Goal: Transaction & Acquisition: Purchase product/service

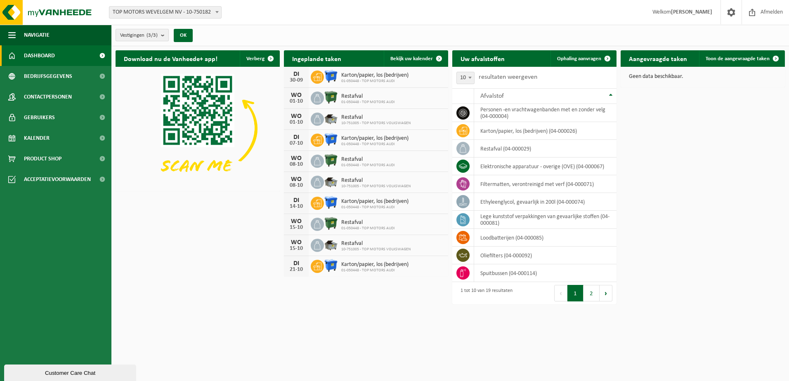
click at [163, 35] on b "submit" at bounding box center [164, 35] width 7 height 12
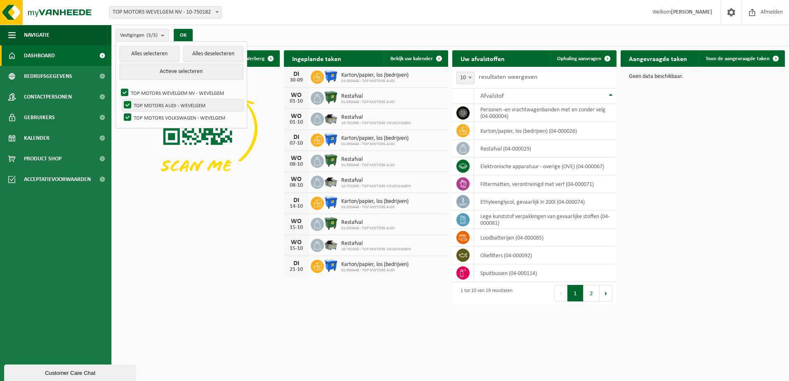
click at [130, 106] on label "TOP MOTORS AUDI - WEVELGEM" at bounding box center [182, 105] width 121 height 12
click at [121, 99] on input "TOP MOTORS AUDI - WEVELGEM" at bounding box center [121, 99] width 0 height 0
checkbox input "false"
click at [188, 34] on button "OK" at bounding box center [183, 35] width 19 height 13
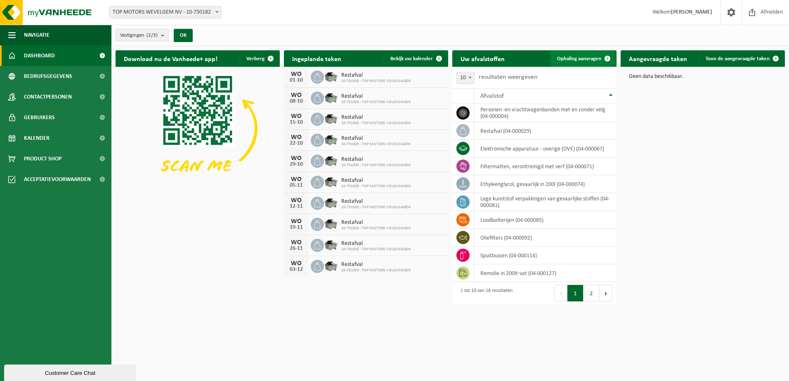
click at [583, 58] on span "Ophaling aanvragen" at bounding box center [579, 58] width 44 height 5
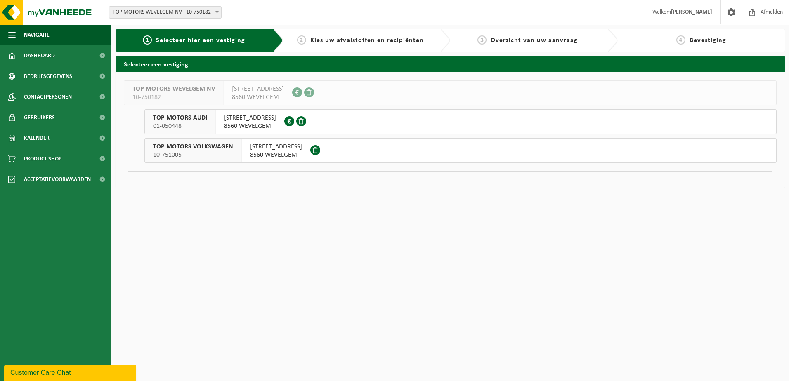
click at [263, 153] on span "8560 WEVELGEM" at bounding box center [276, 155] width 52 height 8
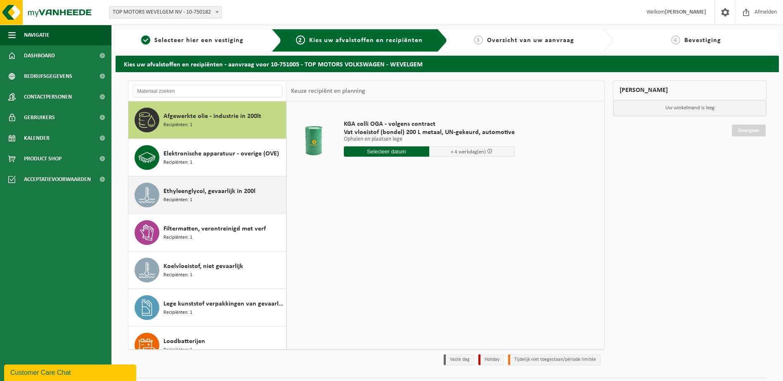
scroll to position [41, 0]
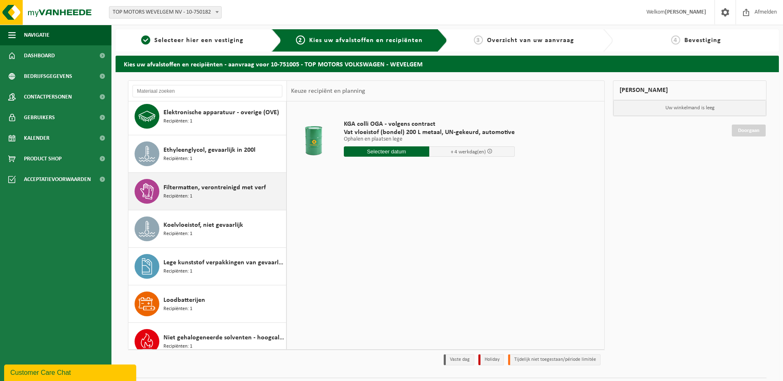
click at [219, 199] on div "Filtermatten, verontreinigd met verf Recipiënten: 1" at bounding box center [223, 191] width 121 height 25
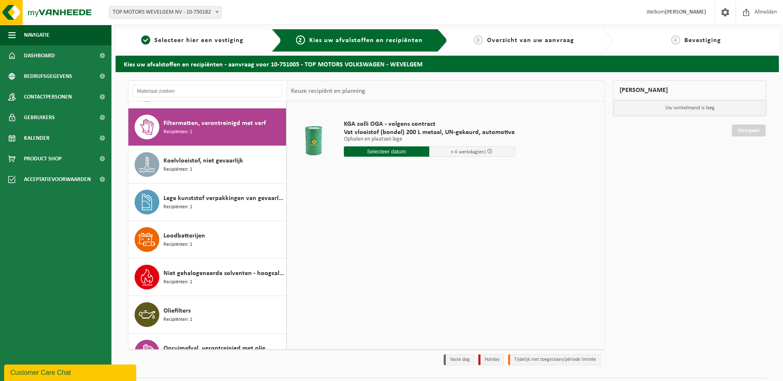
scroll to position [113, 0]
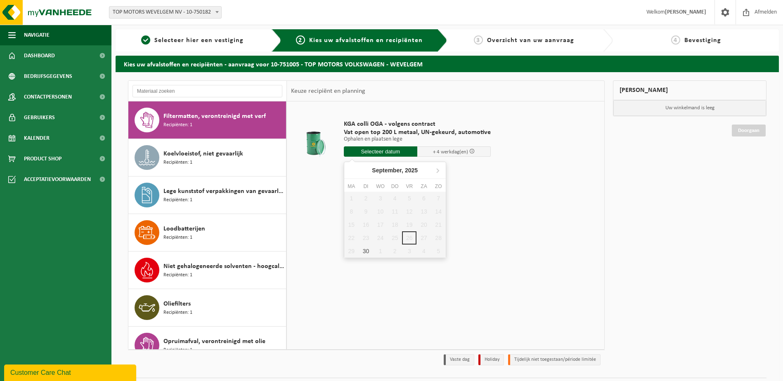
click at [371, 153] on input "text" at bounding box center [380, 152] width 73 height 10
click at [362, 252] on div "30" at bounding box center [366, 251] width 14 height 13
type input "Van 2025-09-30"
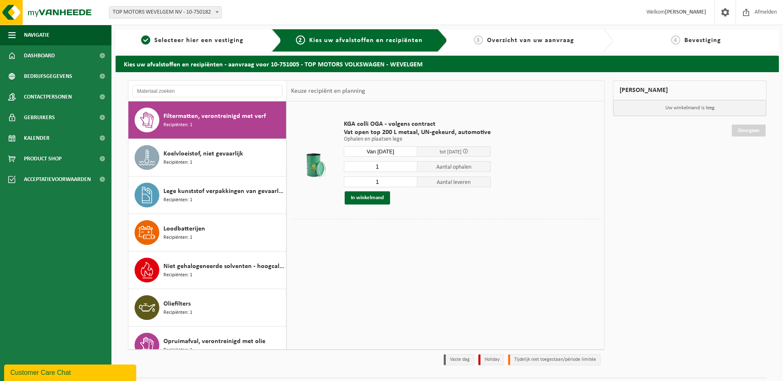
drag, startPoint x: 370, startPoint y: 180, endPoint x: 341, endPoint y: 180, distance: 28.9
click at [341, 180] on div "KGA colli OGA - volgens contract Vat open top 200 L metaal, UN-gekeurd, automot…" at bounding box center [417, 162] width 155 height 101
type input "0"
click at [408, 185] on input "0" at bounding box center [380, 182] width 73 height 11
click at [409, 164] on input "2" at bounding box center [380, 166] width 73 height 11
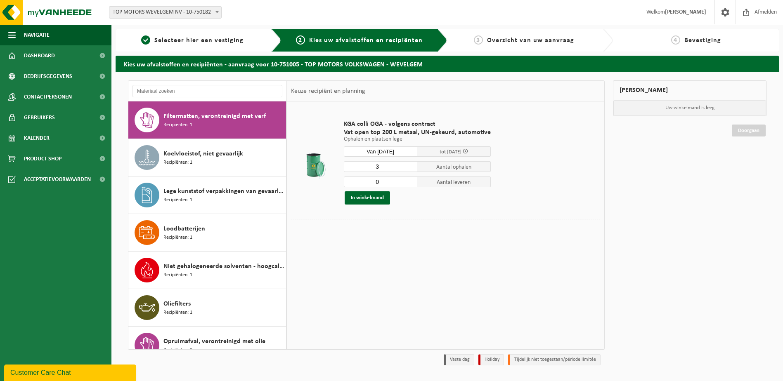
click at [409, 163] on input "3" at bounding box center [380, 166] width 73 height 11
type input "4"
click at [409, 163] on input "4" at bounding box center [380, 166] width 73 height 11
click at [382, 197] on button "In winkelmand" at bounding box center [367, 198] width 45 height 13
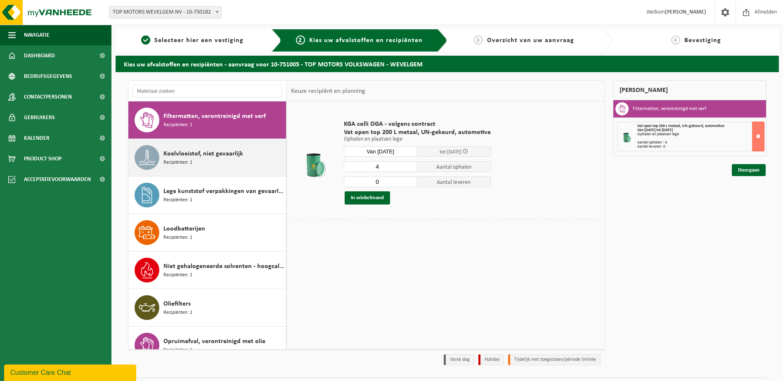
click at [220, 166] on div "Koelvloeistof, niet gevaarlijk Recipiënten: 1" at bounding box center [223, 157] width 121 height 25
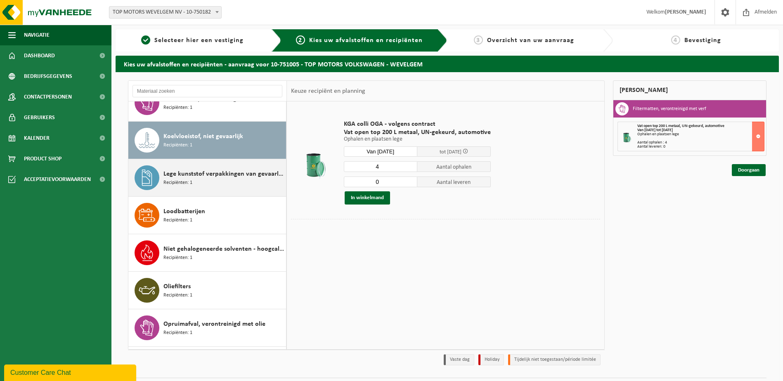
scroll to position [150, 0]
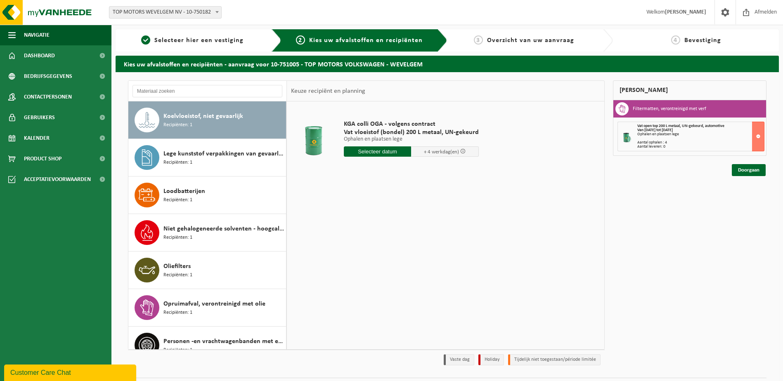
click at [389, 155] on input "text" at bounding box center [378, 152] width 68 height 10
click at [367, 253] on div "30" at bounding box center [366, 251] width 14 height 13
type input "Van 2025-09-30"
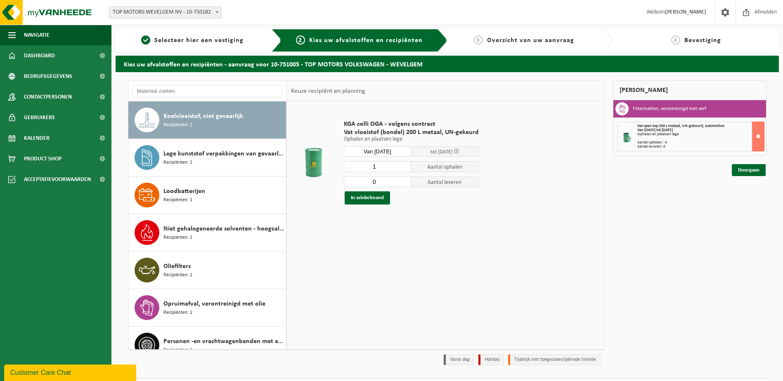
type input "0"
click at [403, 185] on input "0" at bounding box center [378, 182] width 68 height 11
click at [383, 198] on button "In winkelmand" at bounding box center [367, 198] width 45 height 13
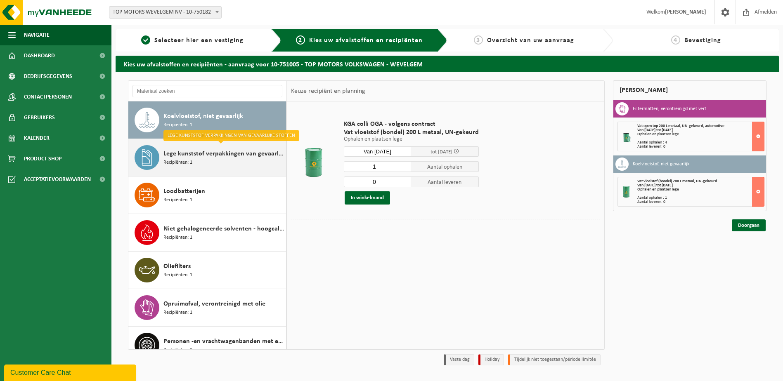
click at [196, 159] on div "Lege kunststof verpakkingen van gevaarlijke stoffen Recipiënten: 1" at bounding box center [223, 157] width 121 height 25
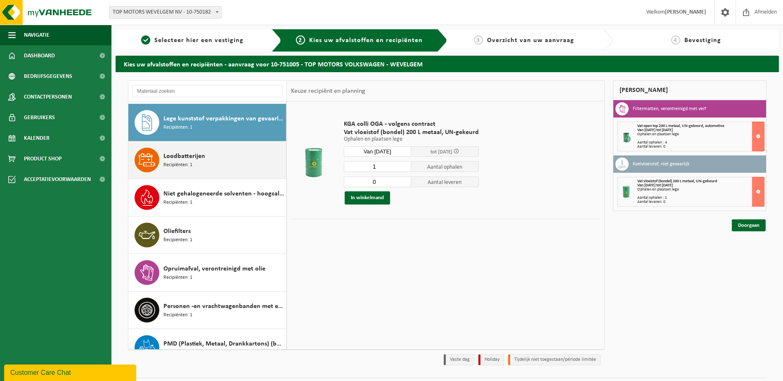
scroll to position [188, 0]
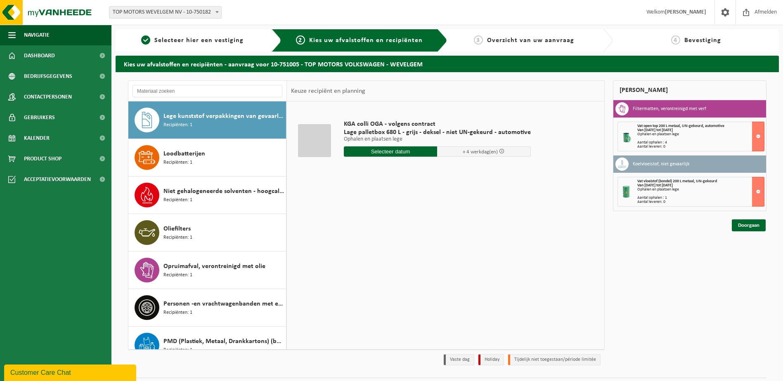
click at [351, 149] on input "text" at bounding box center [391, 152] width 94 height 10
click at [365, 247] on div "30" at bounding box center [366, 251] width 14 height 13
type input "Van 2025-09-30"
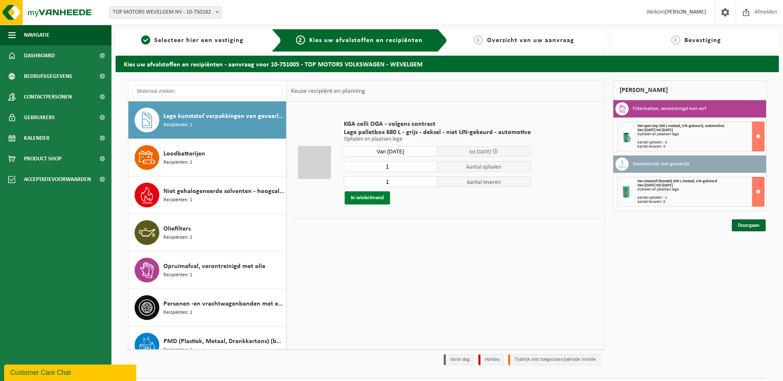
click at [382, 195] on button "In winkelmand" at bounding box center [367, 198] width 45 height 13
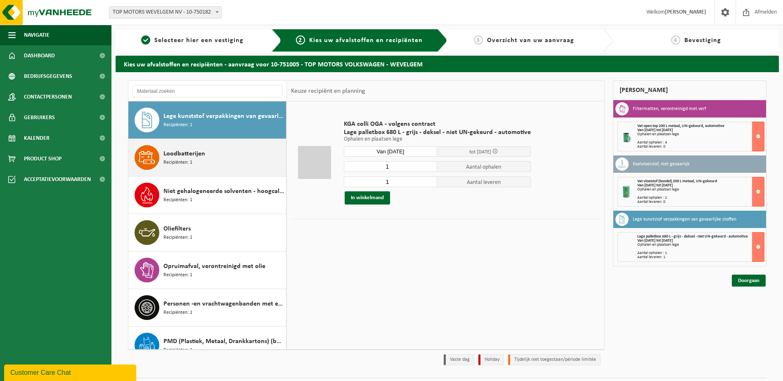
click at [216, 159] on div "Loodbatterijen Recipiënten: 1" at bounding box center [223, 157] width 121 height 25
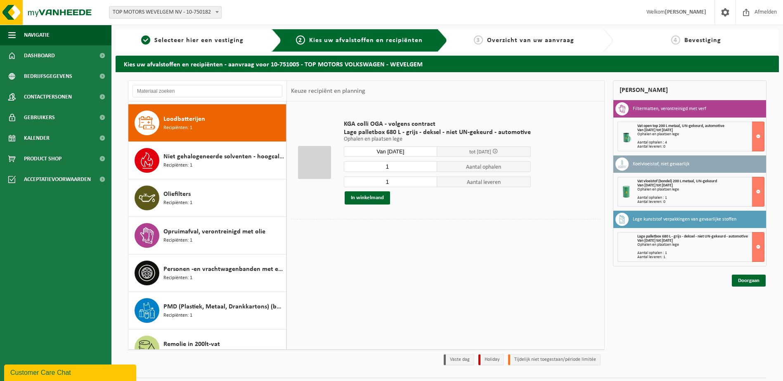
scroll to position [225, 0]
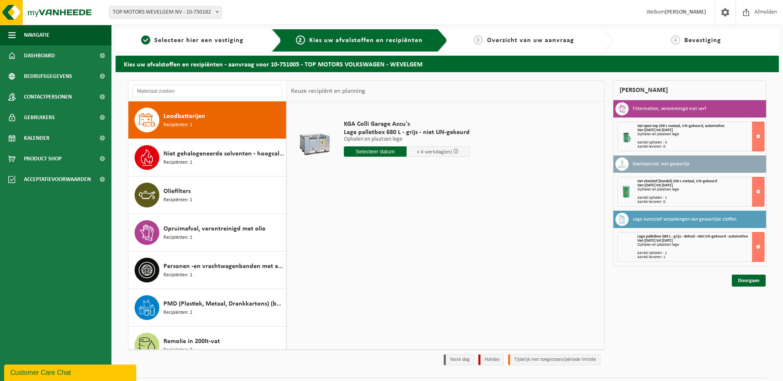
click at [391, 153] on input "text" at bounding box center [375, 152] width 63 height 10
click at [363, 252] on div "30" at bounding box center [366, 251] width 14 height 13
type input "Van 2025-09-30"
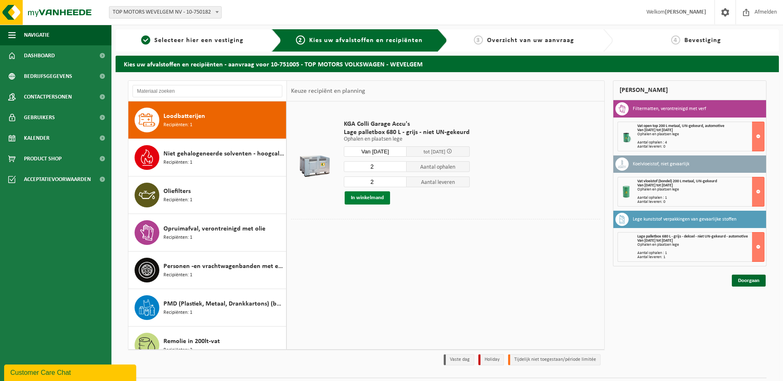
click at [377, 198] on button "In winkelmand" at bounding box center [367, 198] width 45 height 13
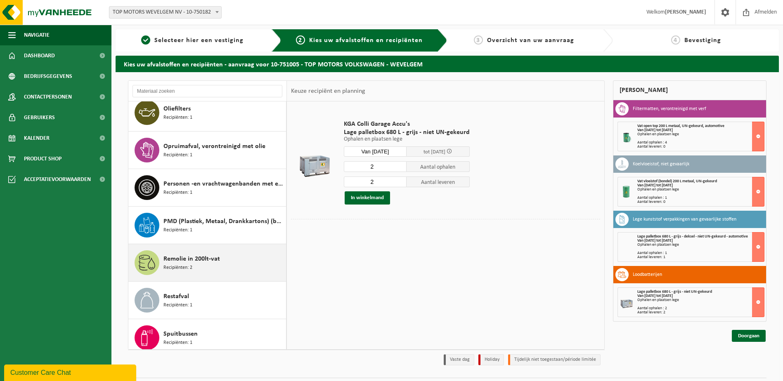
click at [217, 259] on span "Remolie in 200lt-vat" at bounding box center [191, 259] width 57 height 10
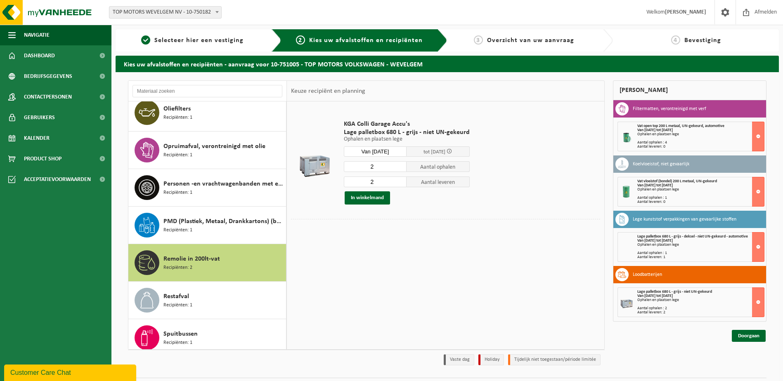
scroll to position [390, 0]
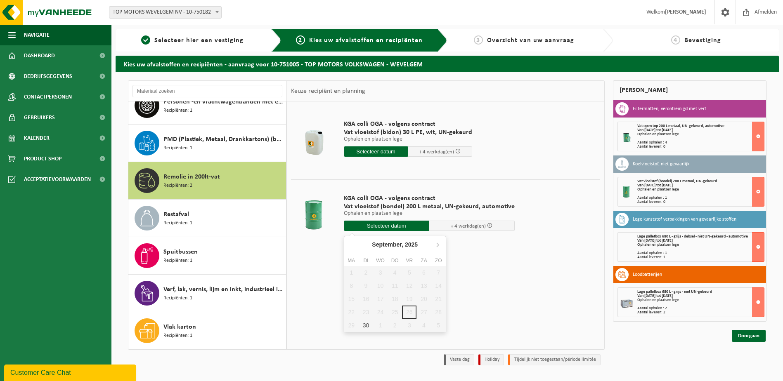
click at [380, 228] on input "text" at bounding box center [386, 226] width 85 height 10
click at [368, 325] on div "30" at bounding box center [366, 325] width 14 height 13
type input "Van 2025-09-30"
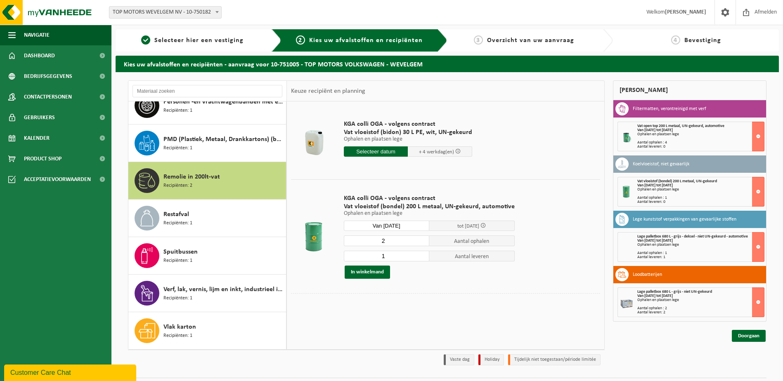
type input "2"
click at [420, 238] on input "2" at bounding box center [386, 241] width 85 height 11
type input "2"
click at [422, 254] on input "2" at bounding box center [386, 256] width 85 height 11
click at [384, 274] on button "In winkelmand" at bounding box center [367, 272] width 45 height 13
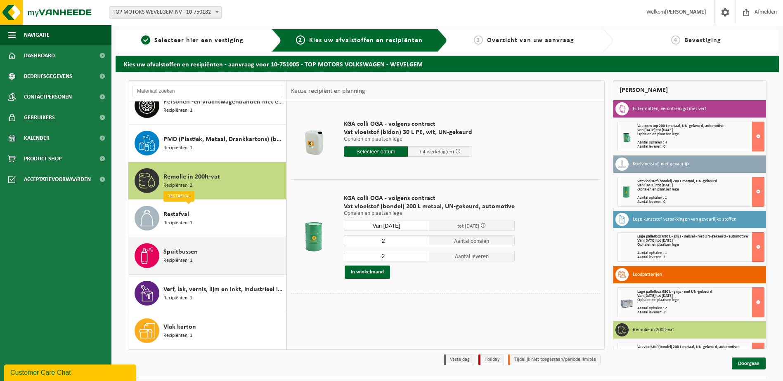
click at [231, 251] on div "Spuitbussen Recipiënten: 1" at bounding box center [223, 256] width 121 height 25
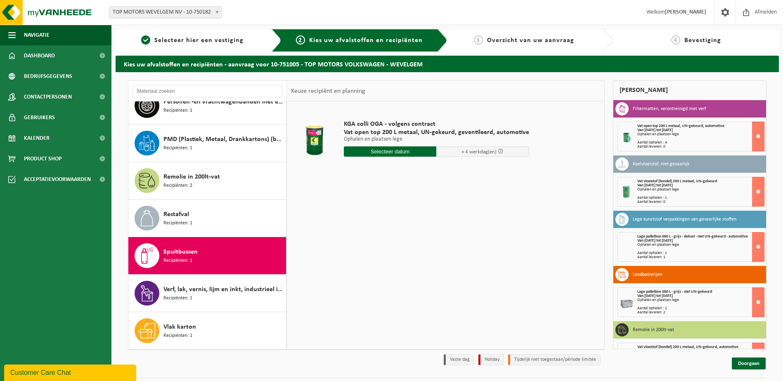
drag, startPoint x: 390, startPoint y: 144, endPoint x: 391, endPoint y: 150, distance: 5.6
click at [391, 145] on div "KGA colli OGA - volgens contract Vat open top 200 L metaal, UN-gekeurd, geventi…" at bounding box center [437, 140] width 194 height 57
click at [391, 150] on input "text" at bounding box center [390, 152] width 93 height 10
click at [367, 254] on div "30" at bounding box center [366, 251] width 14 height 13
type input "Van 2025-09-30"
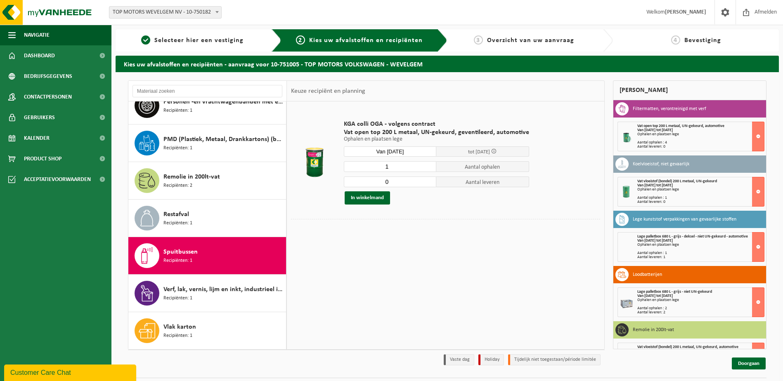
type input "0"
click at [428, 184] on input "0" at bounding box center [390, 182] width 93 height 11
click at [384, 196] on button "In winkelmand" at bounding box center [367, 198] width 45 height 13
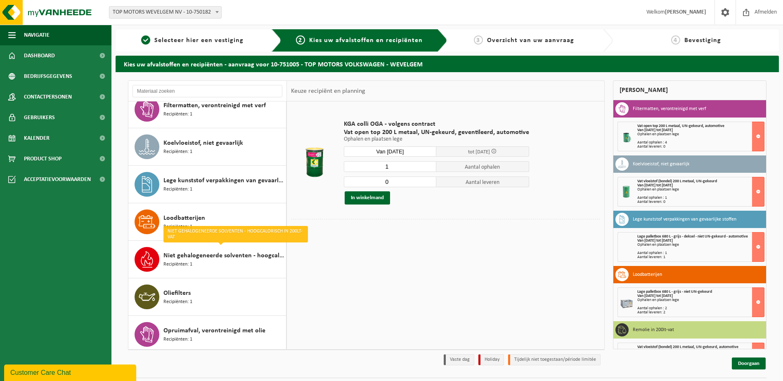
scroll to position [124, 0]
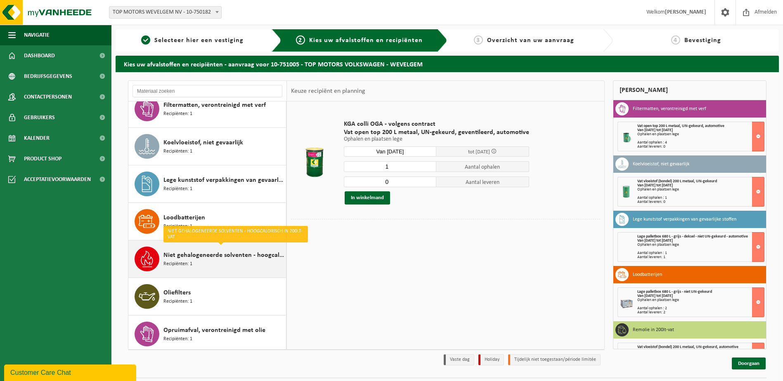
click at [225, 267] on div "Niet gehalogeneerde solventen - hoogcalorisch in 200lt-vat Recipiënten: 1" at bounding box center [223, 259] width 121 height 25
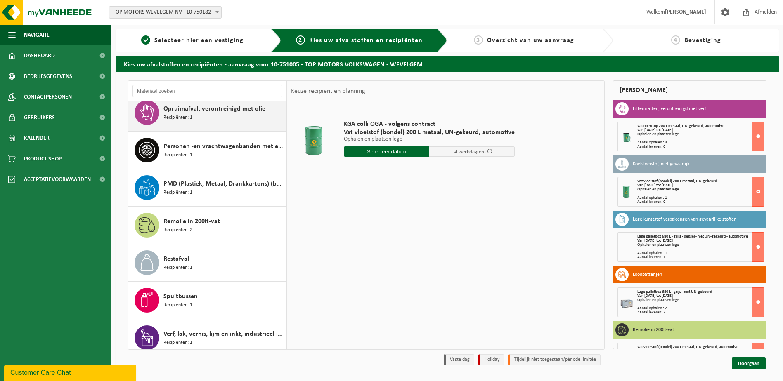
scroll to position [387, 0]
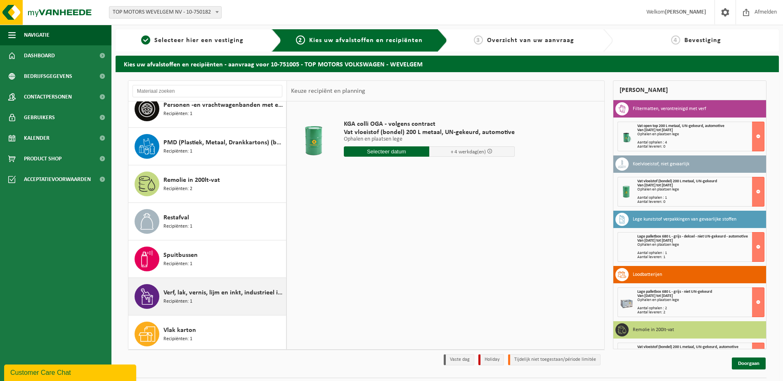
click at [238, 297] on span "Verf, lak, vernis, lijm en inkt, industrieel in kleinverpakking" at bounding box center [223, 293] width 121 height 10
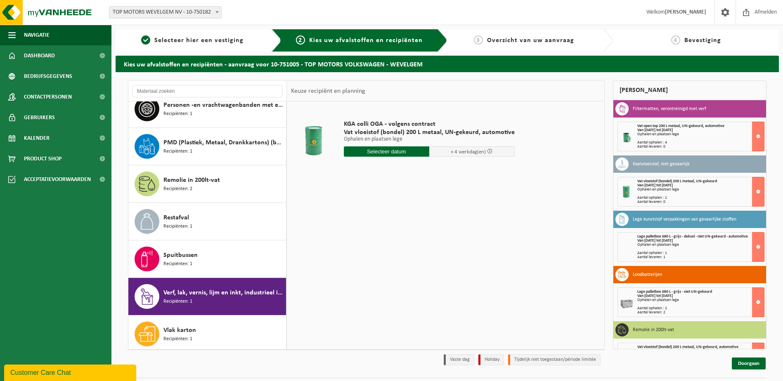
scroll to position [390, 0]
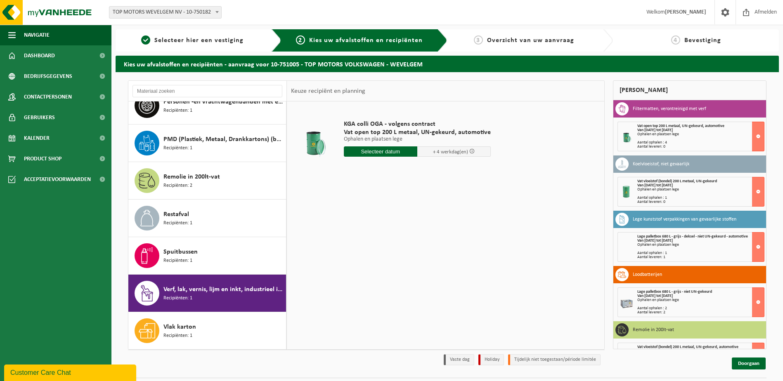
click at [382, 150] on input "text" at bounding box center [380, 152] width 73 height 10
click at [363, 251] on div "30" at bounding box center [366, 251] width 14 height 13
type input "Van 2025-09-30"
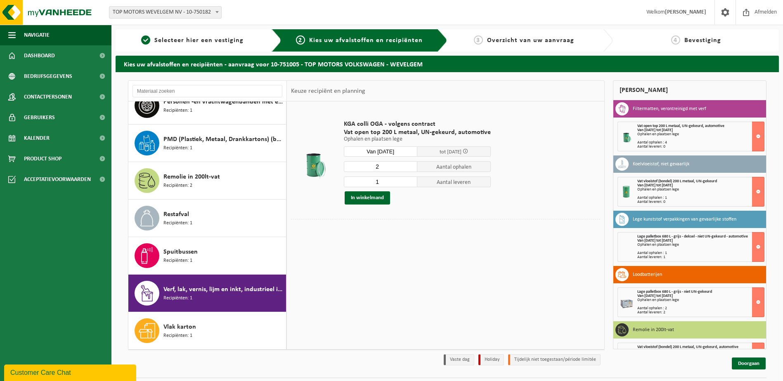
click at [409, 164] on input "2" at bounding box center [380, 166] width 73 height 11
click at [409, 164] on input "3" at bounding box center [380, 166] width 73 height 11
type input "4"
click at [409, 164] on input "4" at bounding box center [380, 166] width 73 height 11
type input "0"
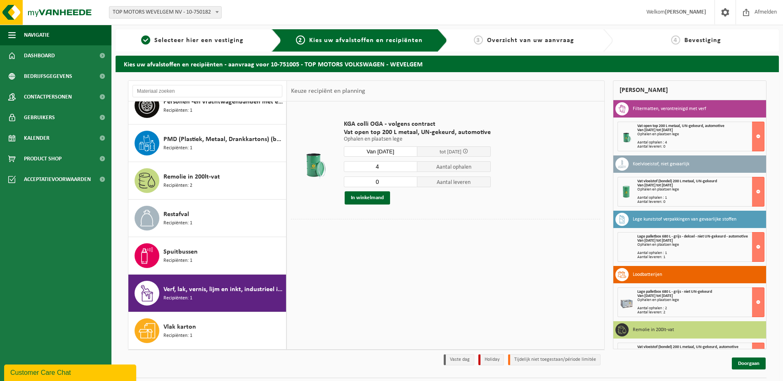
click at [409, 185] on input "0" at bounding box center [380, 182] width 73 height 11
click at [381, 200] on button "In winkelmand" at bounding box center [367, 198] width 45 height 13
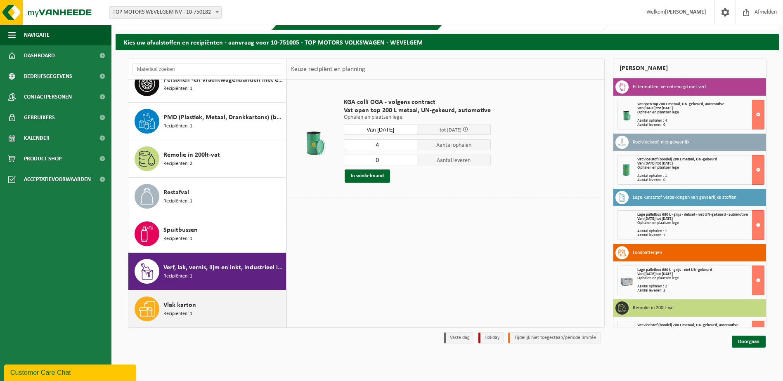
click at [195, 303] on span "Vlak karton" at bounding box center [179, 306] width 33 height 10
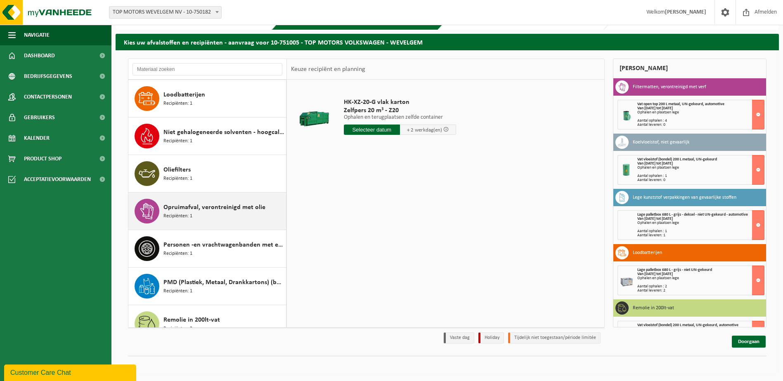
scroll to position [184, 0]
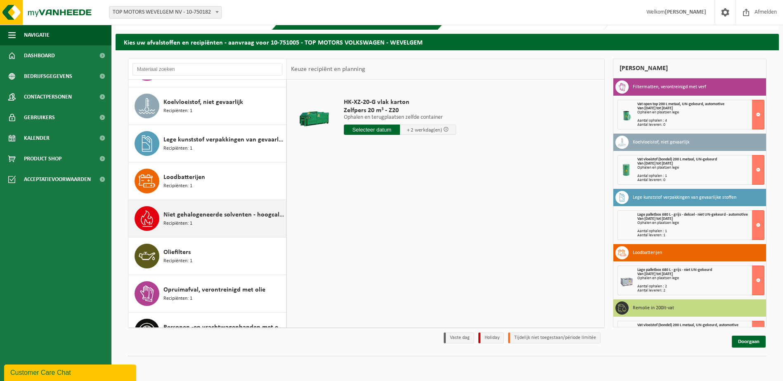
click at [213, 213] on span "Niet gehalogeneerde solventen - hoogcalorisch in 200lt-vat" at bounding box center [223, 215] width 121 height 10
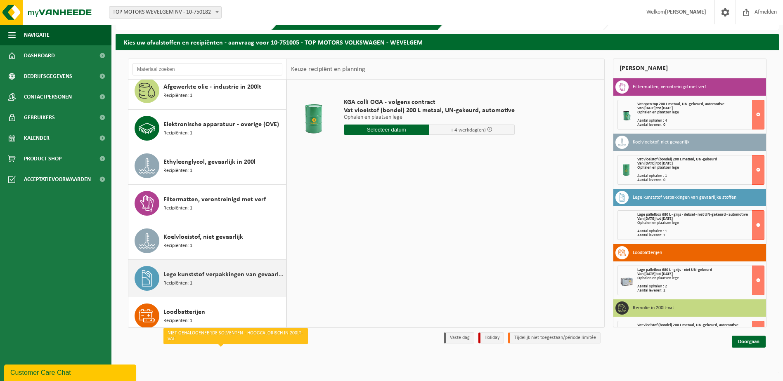
scroll to position [0, 0]
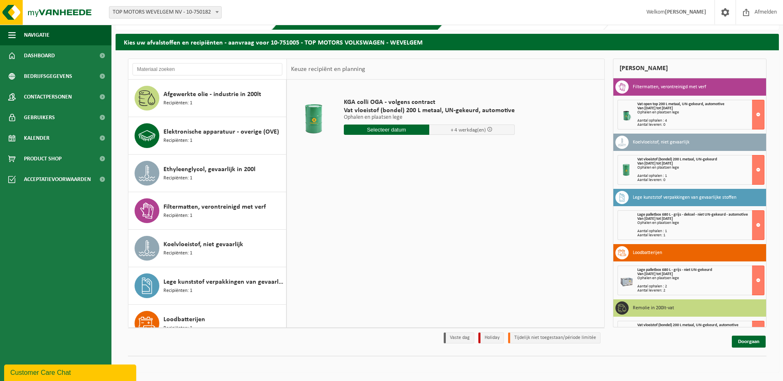
click at [52, 374] on div "Customer Care Chat" at bounding box center [70, 373] width 120 height 10
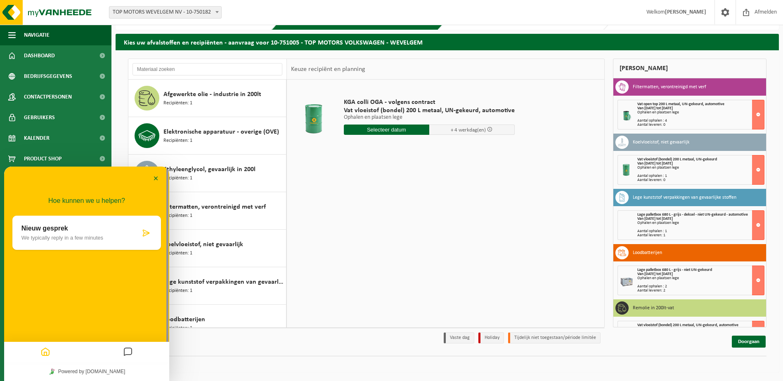
click at [125, 355] on icon "Messages" at bounding box center [128, 353] width 10 height 16
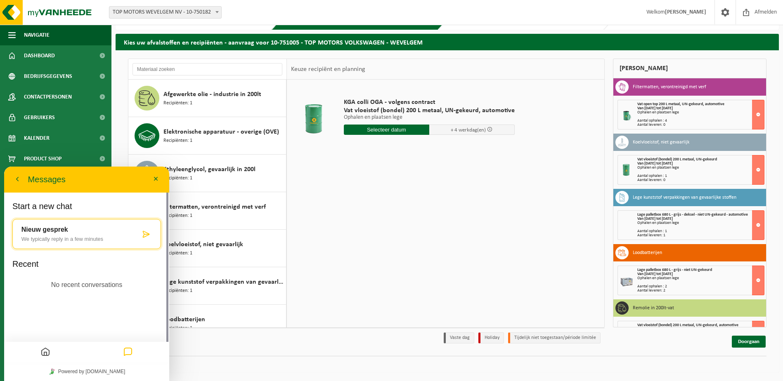
click at [109, 227] on p "Nieuw gesprek" at bounding box center [80, 229] width 119 height 7
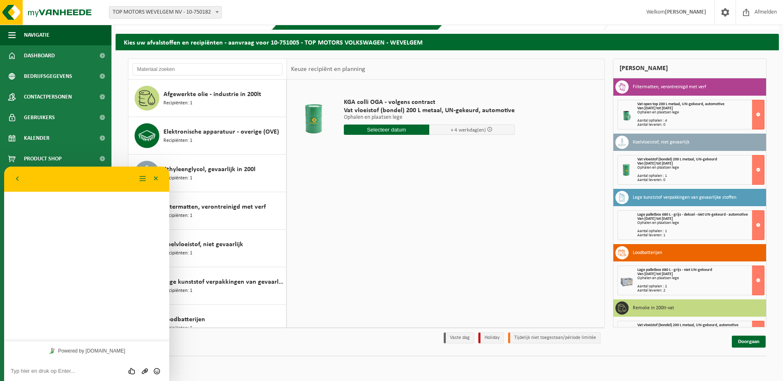
click at [88, 369] on textarea at bounding box center [87, 371] width 152 height 7
type textarea "goeiemiddag, ik heb hier een 200L vat gevuld met oude brandblussers van auto's …"
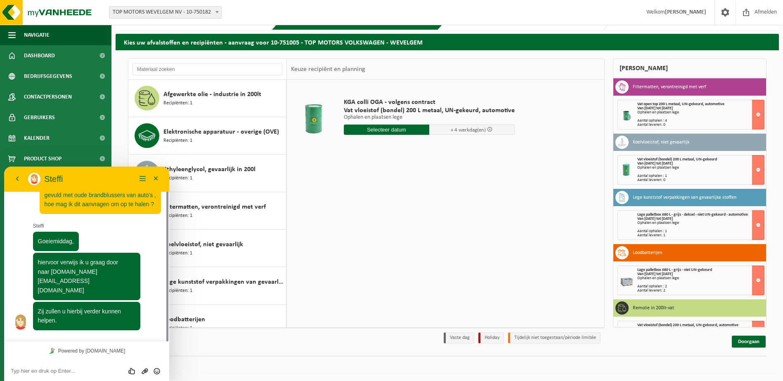
scroll to position [0, 0]
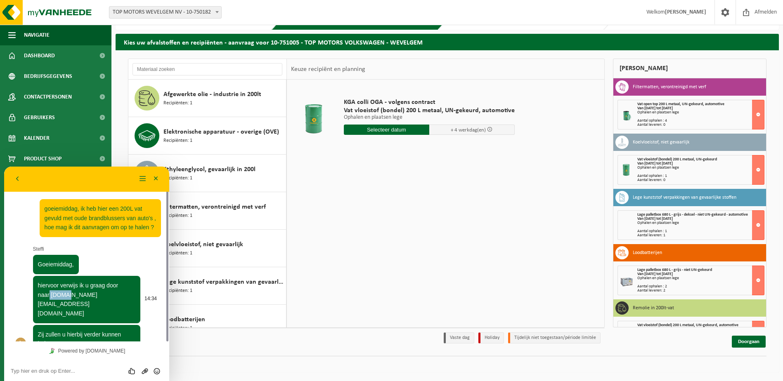
drag, startPoint x: 50, startPoint y: 295, endPoint x: 66, endPoint y: 297, distance: 17.1
click at [66, 297] on span "hiervoor verwijs ik u graag door naar sales.services@vanheede.com" at bounding box center [78, 299] width 81 height 35
copy span "sales."
click at [128, 266] on div at bounding box center [95, 264] width 132 height 19
drag, startPoint x: 50, startPoint y: 296, endPoint x: 130, endPoint y: 300, distance: 80.2
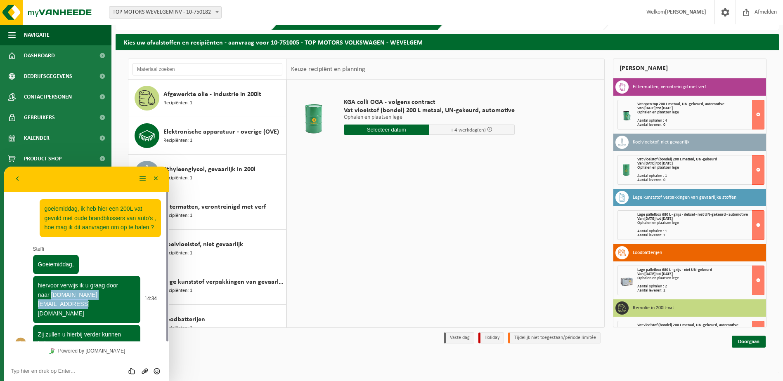
click at [130, 300] on p "hiervoor verwijs ik u graag door naar sales.services@vanheede.com" at bounding box center [87, 300] width 98 height 38
copy span "sales.services@vanheede.com"
click at [404, 220] on div "KGA colli OGA - volgens contract Vat vloeistof (bondel) 200 L metaal, UN-gekeur…" at bounding box center [445, 204] width 317 height 248
click at [154, 180] on button "Minimaliseer" at bounding box center [155, 179] width 13 height 12
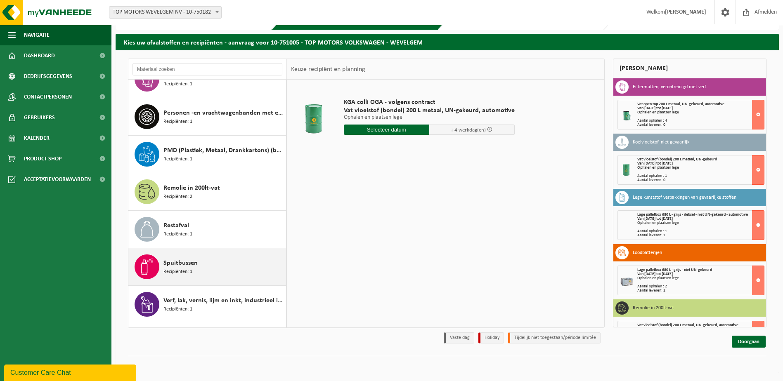
scroll to position [372, 0]
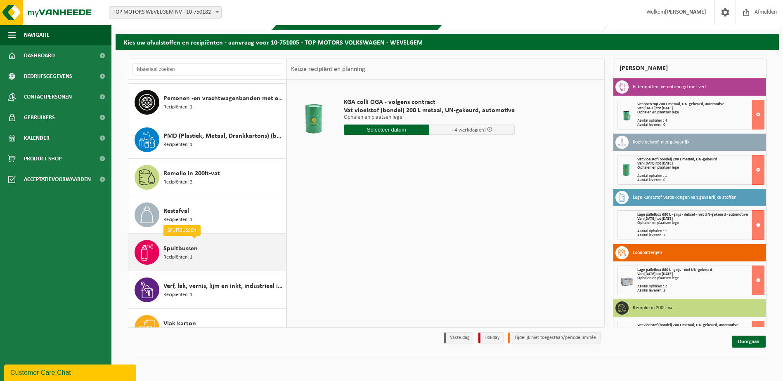
click at [227, 249] on div "Spuitbussen Recipiënten: 1" at bounding box center [223, 252] width 121 height 25
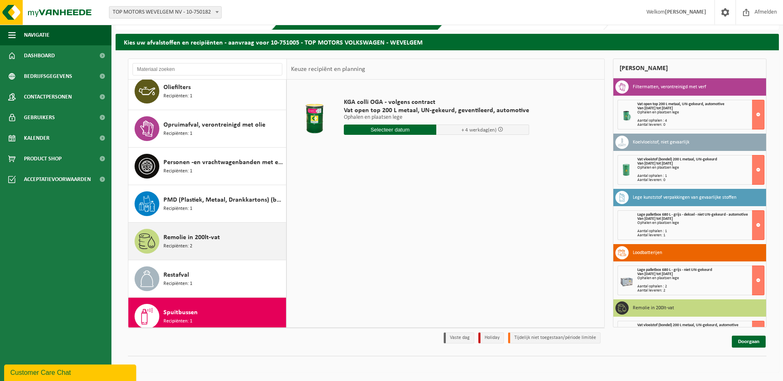
scroll to position [266, 0]
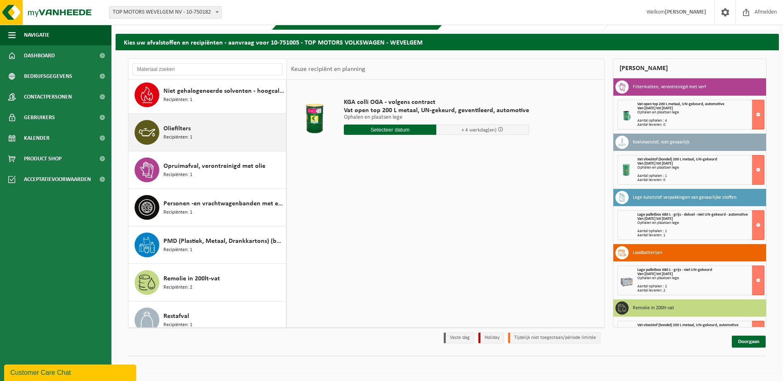
click at [226, 141] on div "Oliefilters Recipiënten: 1" at bounding box center [223, 132] width 121 height 25
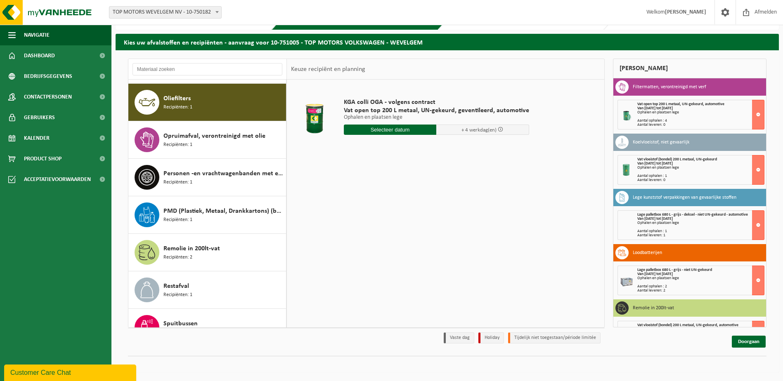
scroll to position [301, 0]
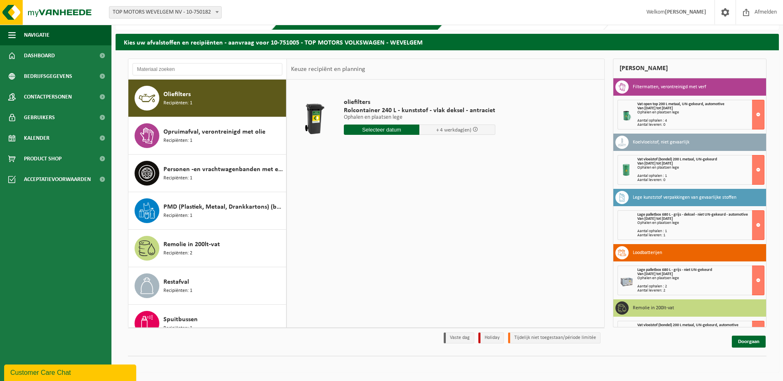
click at [395, 128] on input "text" at bounding box center [382, 130] width 76 height 10
drag, startPoint x: 425, startPoint y: 144, endPoint x: 409, endPoint y: 145, distance: 16.5
click at [425, 144] on div "oliefilters Rolcontainer 240 L - kunststof - vlak deksel - antraciet Ophalen en…" at bounding box center [420, 118] width 160 height 57
click at [391, 134] on input "text" at bounding box center [382, 130] width 76 height 10
click at [363, 229] on div "30" at bounding box center [366, 229] width 14 height 13
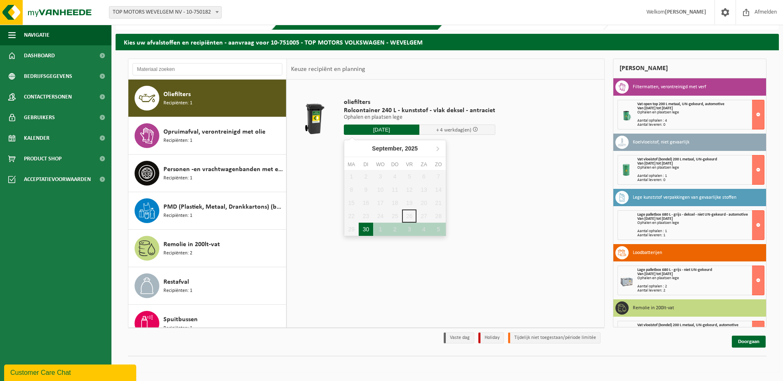
type input "Van 2025-09-30"
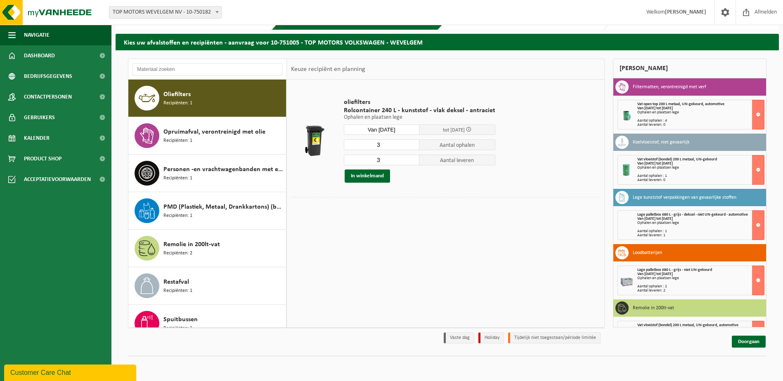
click at [403, 146] on input "3" at bounding box center [382, 145] width 76 height 11
click at [412, 145] on input "2" at bounding box center [382, 145] width 76 height 11
type input "1"
click at [412, 145] on input "1" at bounding box center [382, 145] width 76 height 11
type input "2"
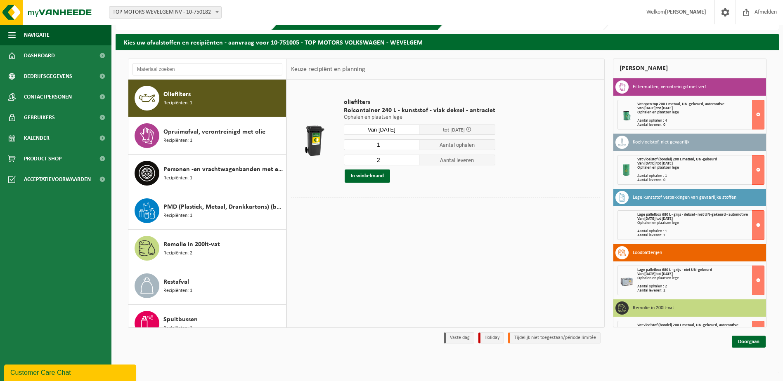
click at [411, 163] on input "2" at bounding box center [382, 160] width 76 height 11
click at [387, 176] on button "In winkelmand" at bounding box center [367, 176] width 45 height 13
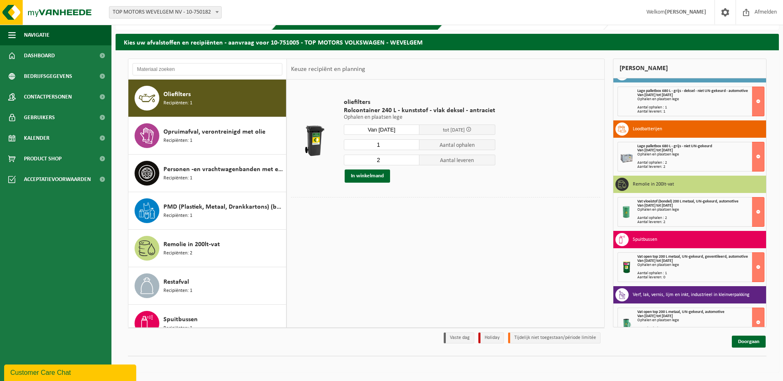
scroll to position [194, 0]
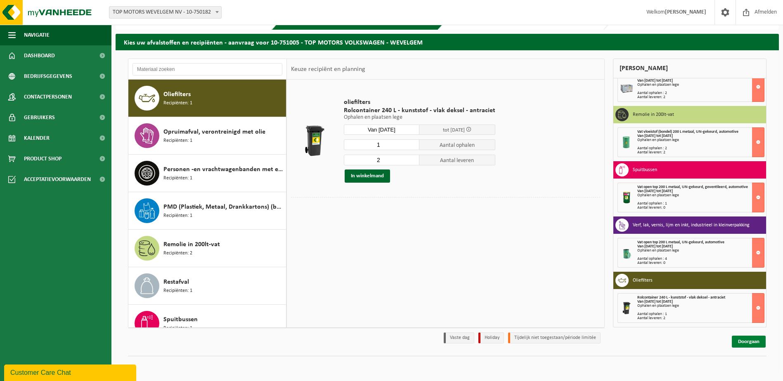
click at [756, 345] on link "Doorgaan" at bounding box center [749, 342] width 34 height 12
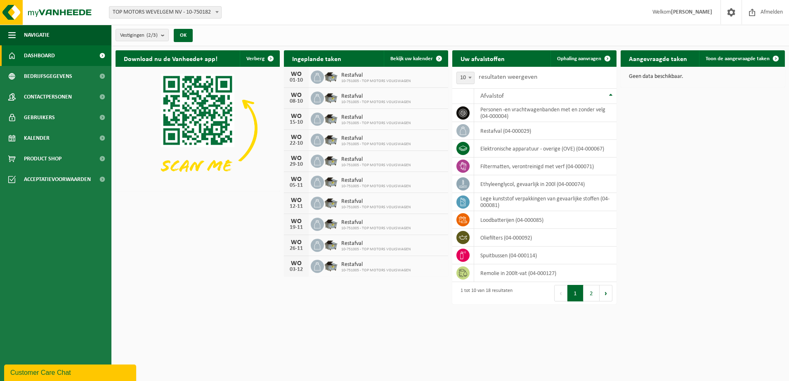
click at [75, 61] on link "Dashboard" at bounding box center [55, 55] width 111 height 21
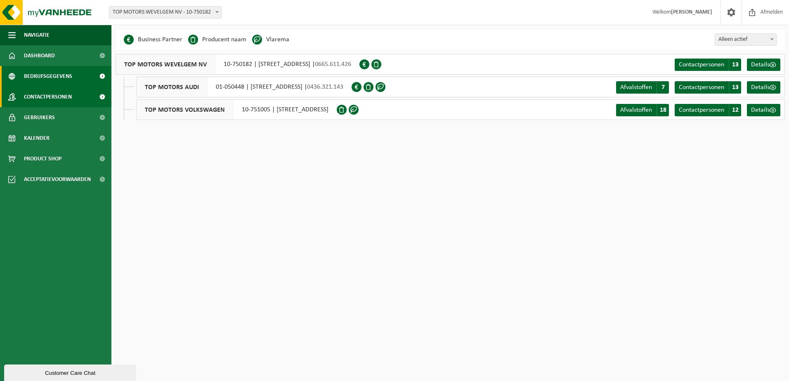
click at [66, 97] on span "Contactpersonen" at bounding box center [48, 97] width 48 height 21
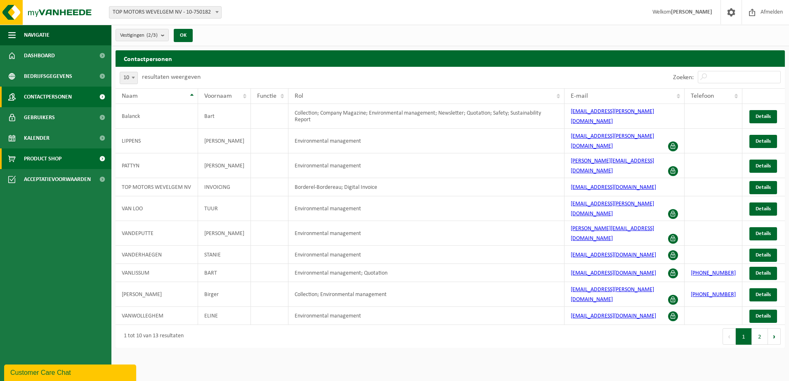
click at [59, 160] on span "Product Shop" at bounding box center [43, 159] width 38 height 21
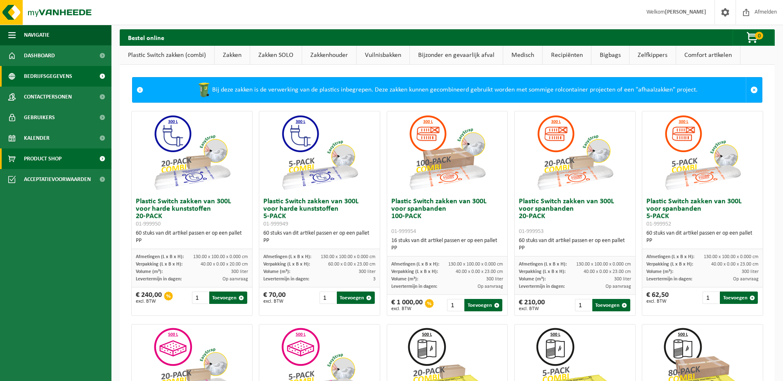
click at [60, 73] on span "Bedrijfsgegevens" at bounding box center [48, 76] width 48 height 21
click at [59, 76] on span "Bedrijfsgegevens" at bounding box center [48, 76] width 48 height 21
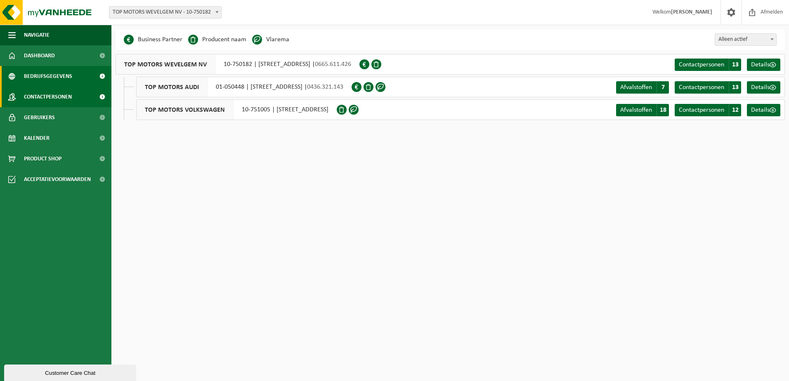
click at [58, 94] on span "Contactpersonen" at bounding box center [48, 97] width 48 height 21
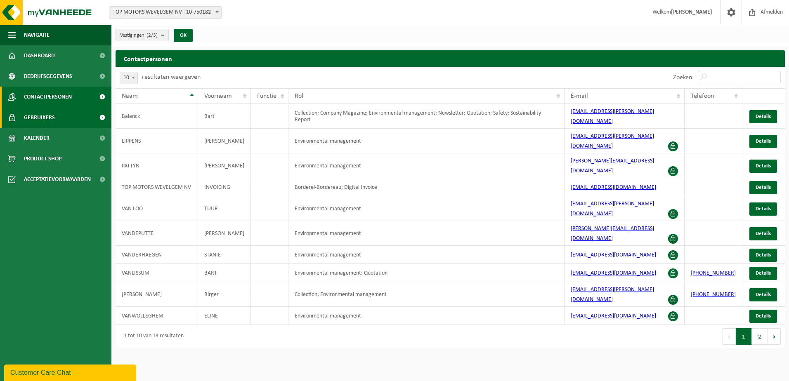
click at [54, 113] on span "Gebruikers" at bounding box center [39, 117] width 31 height 21
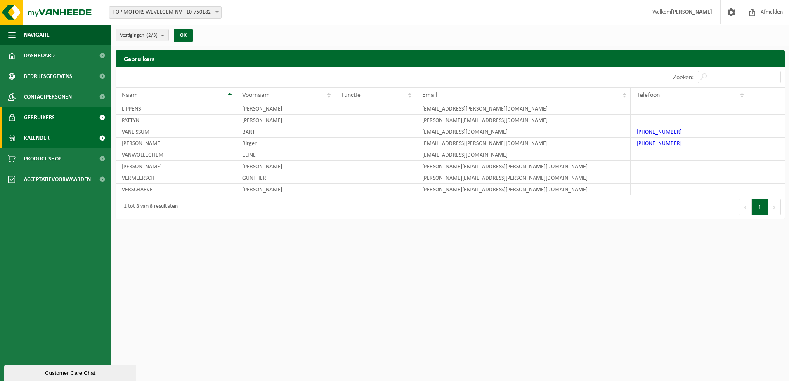
click at [51, 140] on link "Kalender" at bounding box center [55, 138] width 111 height 21
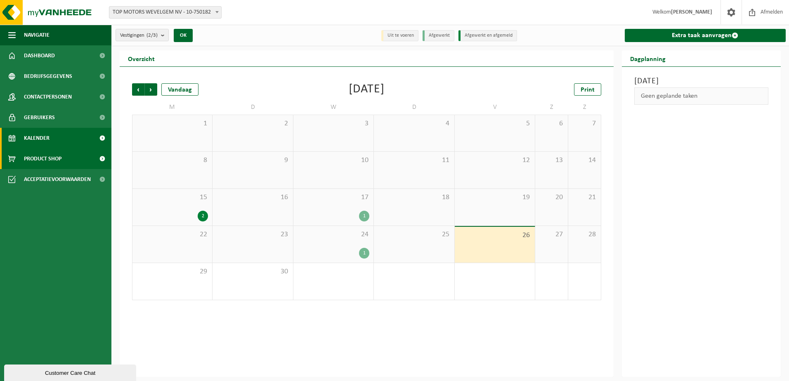
click at [53, 158] on span "Product Shop" at bounding box center [43, 159] width 38 height 21
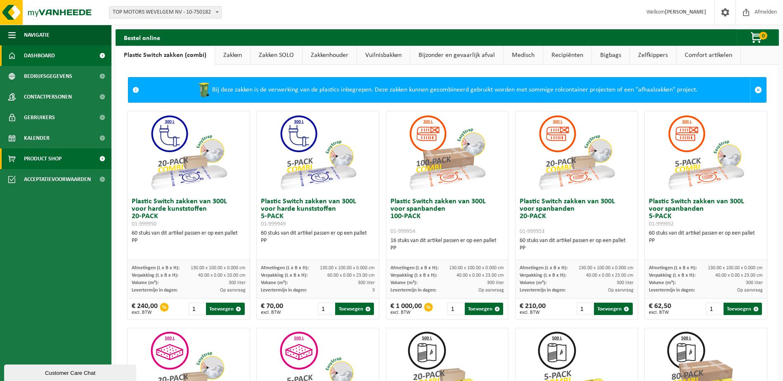
click at [73, 61] on link "Dashboard" at bounding box center [55, 55] width 111 height 21
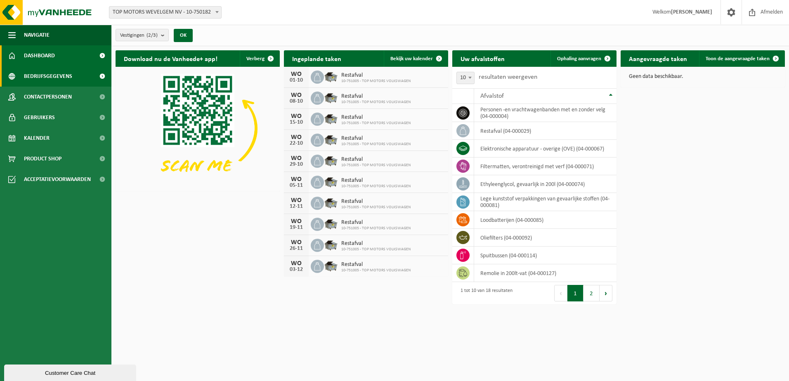
click at [40, 75] on span "Bedrijfsgegevens" at bounding box center [48, 76] width 48 height 21
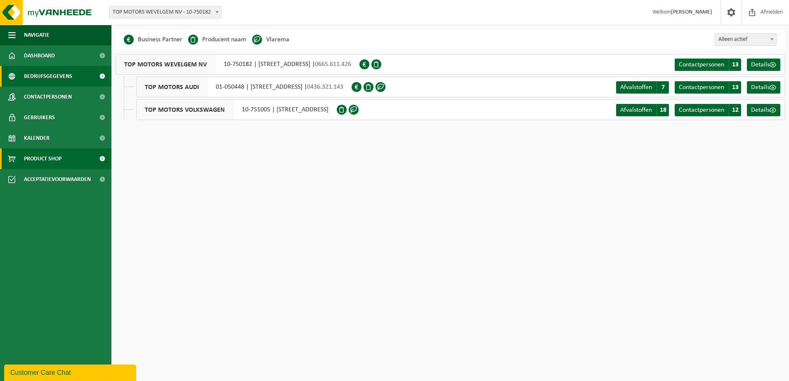
click at [73, 158] on link "Product Shop" at bounding box center [55, 159] width 111 height 21
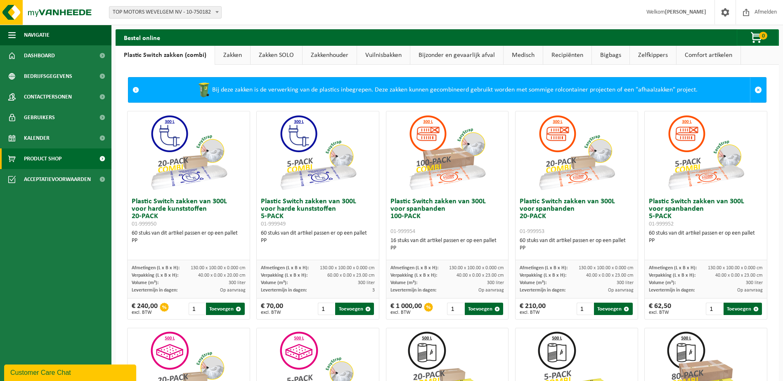
click at [583, 52] on link "Recipiënten" at bounding box center [567, 55] width 48 height 19
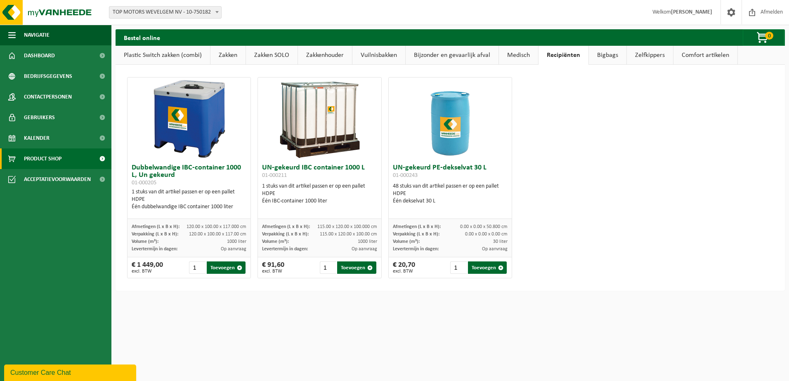
click at [594, 55] on link "Bigbags" at bounding box center [608, 55] width 38 height 19
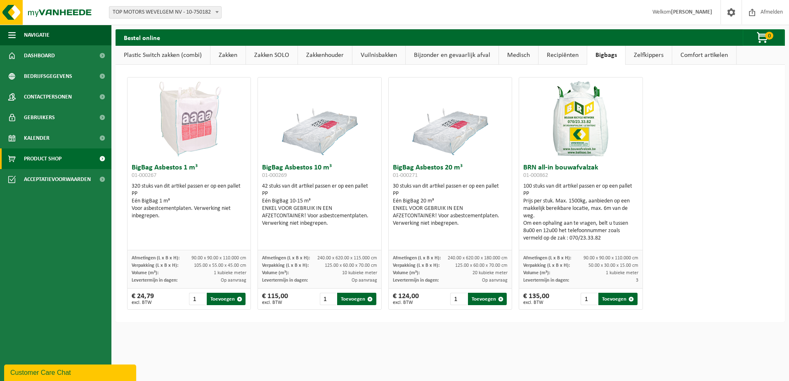
click at [649, 55] on link "Zelfkippers" at bounding box center [649, 55] width 46 height 19
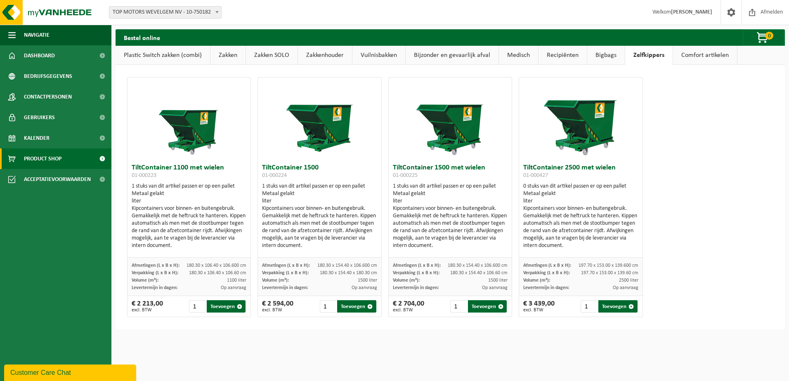
click at [695, 58] on link "Comfort artikelen" at bounding box center [705, 55] width 64 height 19
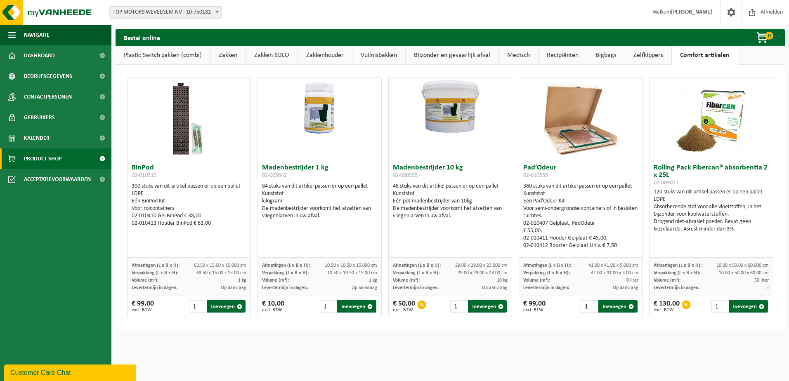
click at [528, 54] on link "Medisch" at bounding box center [518, 55] width 39 height 19
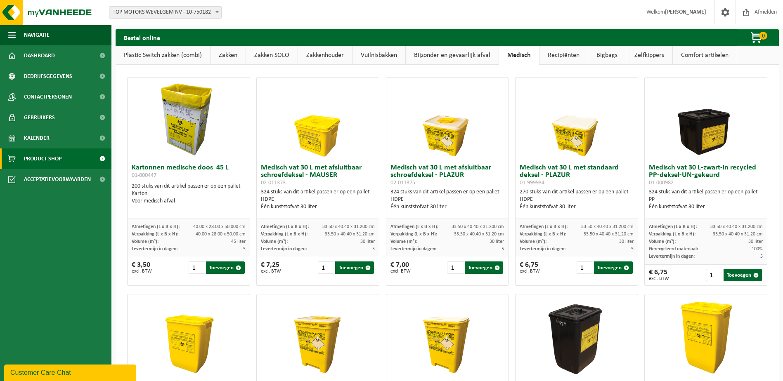
click at [476, 49] on link "Bijzonder en gevaarlijk afval" at bounding box center [452, 55] width 93 height 19
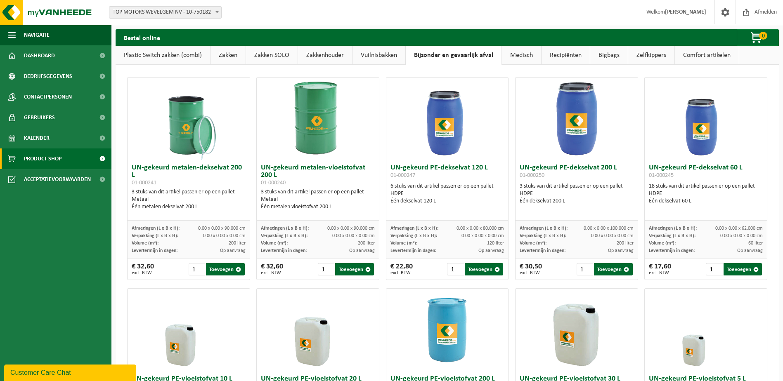
click at [388, 55] on link "Vuilnisbakken" at bounding box center [379, 55] width 53 height 19
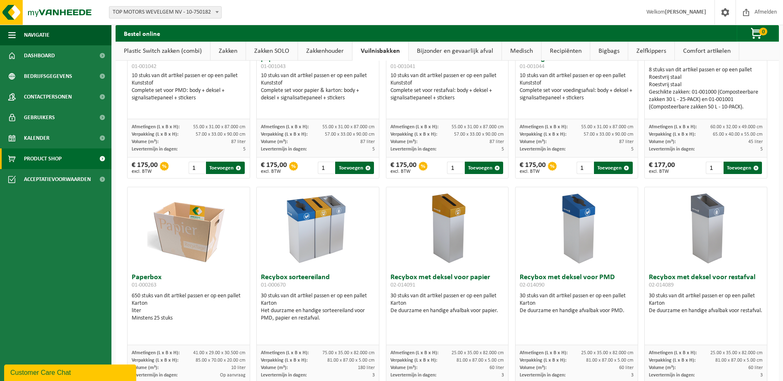
scroll to position [116, 0]
click at [343, 49] on link "Zakkenhouder" at bounding box center [325, 51] width 54 height 19
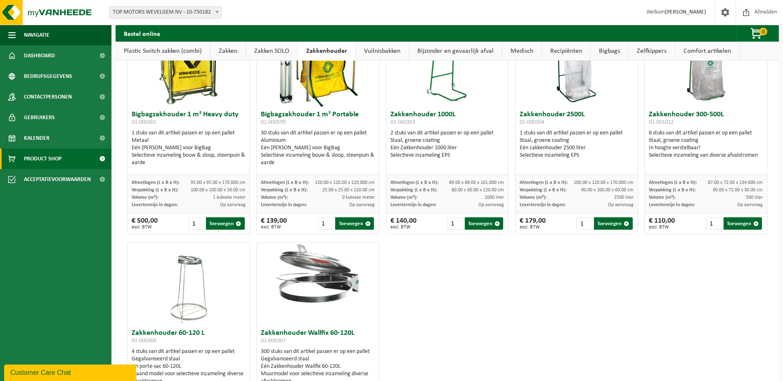
scroll to position [0, 0]
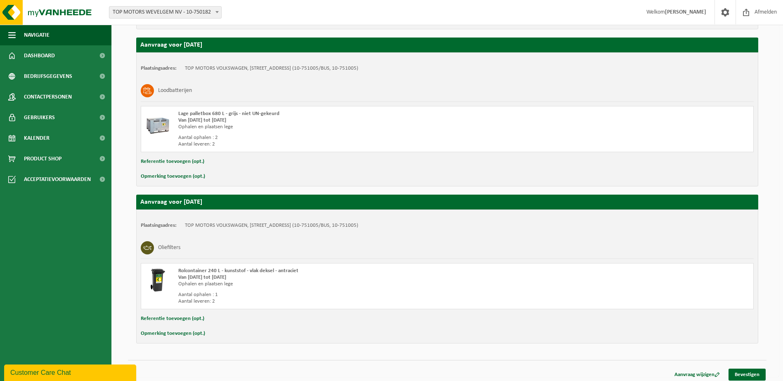
scroll to position [676, 0]
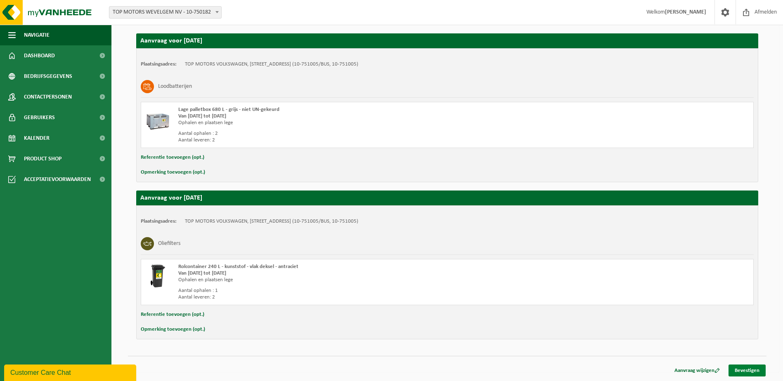
click at [759, 369] on link "Bevestigen" at bounding box center [747, 371] width 37 height 12
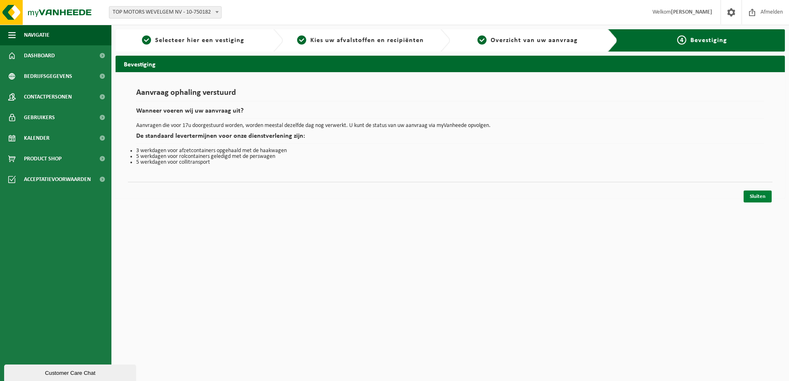
click at [761, 197] on link "Sluiten" at bounding box center [758, 197] width 28 height 12
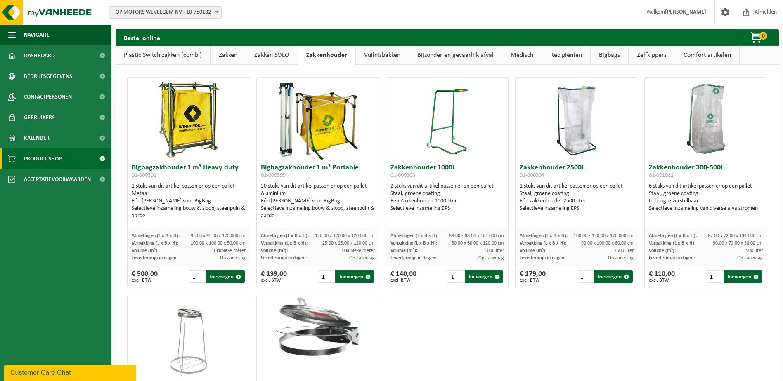
click at [709, 129] on img at bounding box center [706, 119] width 83 height 83
click at [730, 274] on button "Toevoegen" at bounding box center [743, 277] width 38 height 12
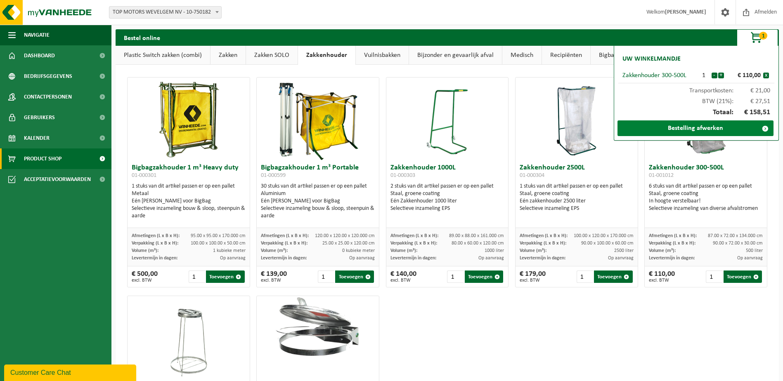
click at [728, 128] on link "Bestelling afwerken" at bounding box center [696, 129] width 156 height 16
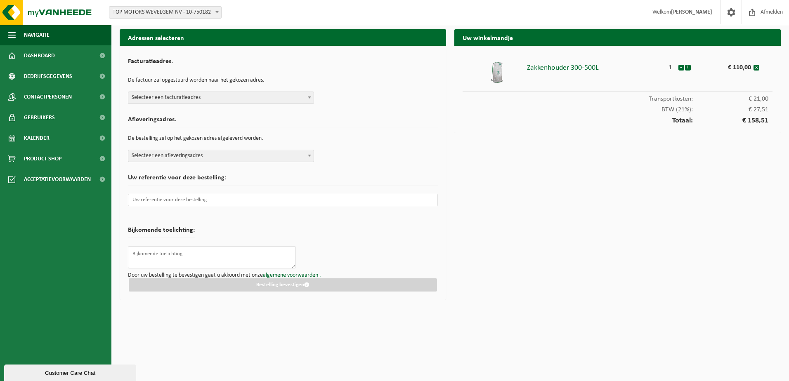
click at [301, 96] on span "Selecteer een facturatieadres" at bounding box center [220, 98] width 185 height 12
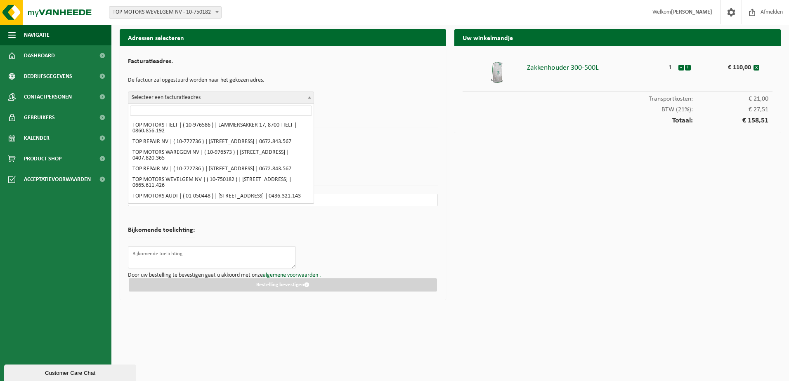
scroll to position [110, 0]
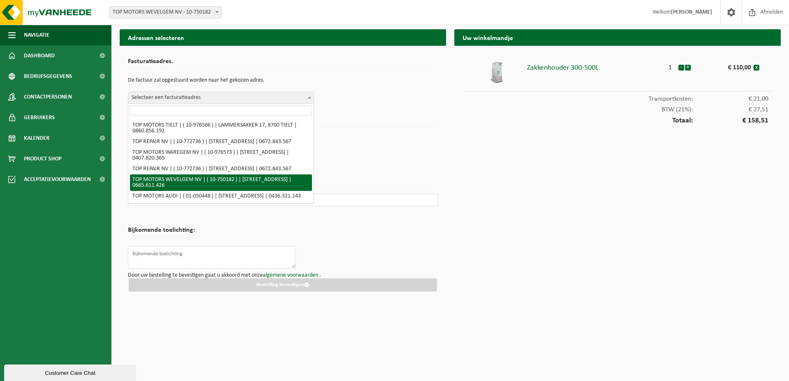
select select "12108"
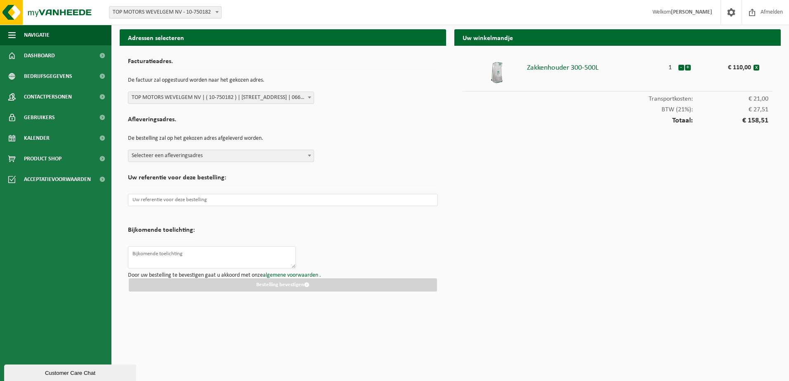
click at [255, 161] on span "Selecteer een afleveringsadres" at bounding box center [220, 156] width 185 height 12
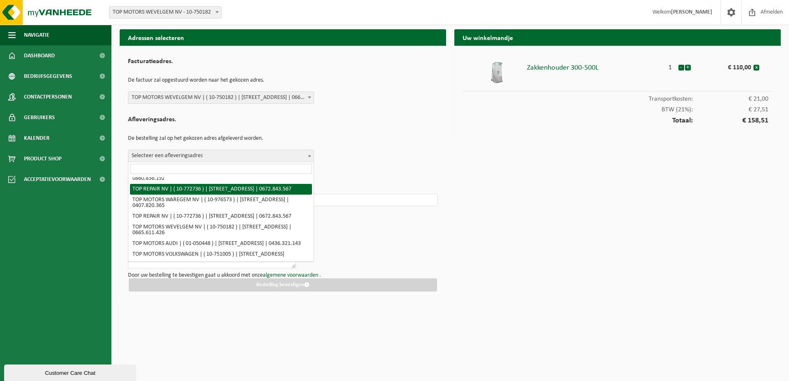
scroll to position [203, 0]
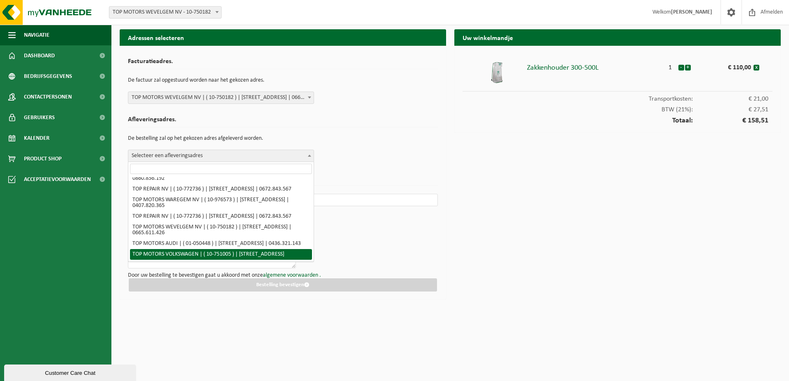
select select "12138"
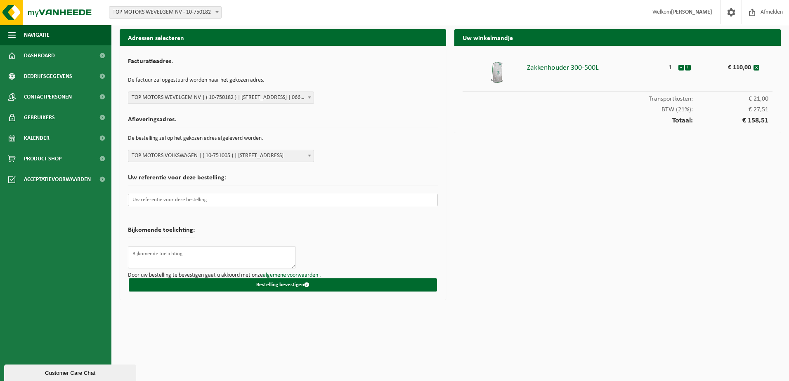
click at [239, 201] on input "text" at bounding box center [283, 200] width 310 height 12
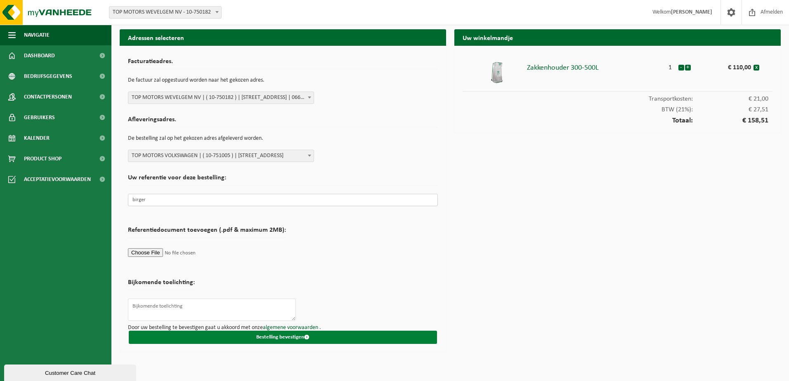
type input "birger"
click at [291, 334] on button "Bestelling bevestigen" at bounding box center [283, 337] width 308 height 13
